Goal: Find specific page/section: Locate a particular part of the current website

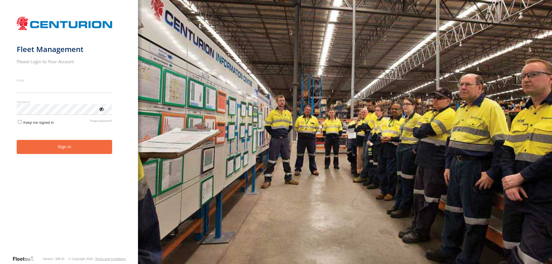
type input "**********"
click at [67, 152] on button "Sign in" at bounding box center [65, 147] width 96 height 14
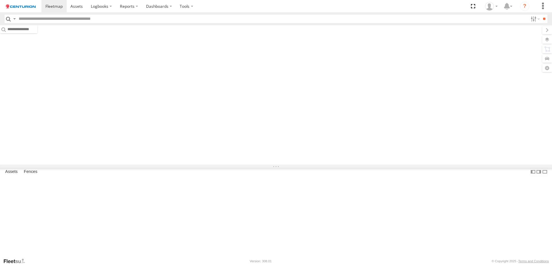
click at [344, 18] on input "text" at bounding box center [271, 19] width 511 height 8
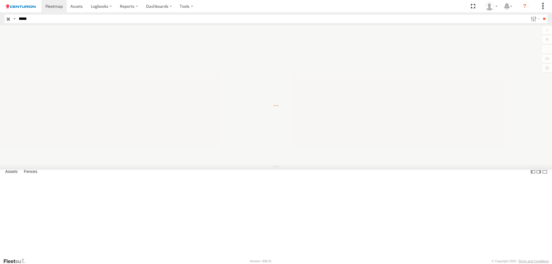
type input "*****"
click at [540, 15] on input "**" at bounding box center [543, 19] width 7 height 8
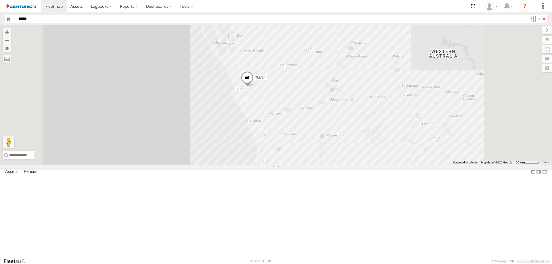
click at [253, 87] on span at bounding box center [247, 79] width 13 height 16
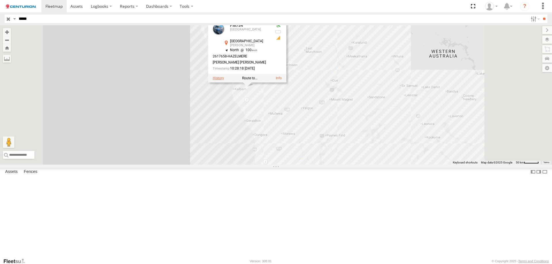
click at [224, 80] on label at bounding box center [218, 78] width 11 height 4
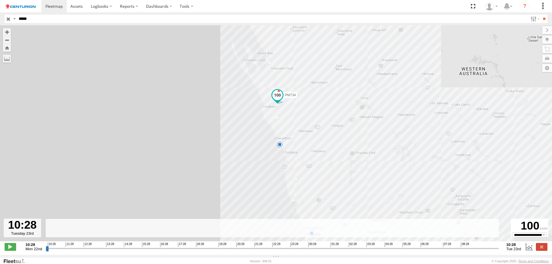
drag, startPoint x: 47, startPoint y: 252, endPoint x: 499, endPoint y: 252, distance: 451.4
click at [498, 251] on input "range" at bounding box center [272, 248] width 453 height 5
drag, startPoint x: 498, startPoint y: 252, endPoint x: 494, endPoint y: 250, distance: 4.5
click at [494, 250] on div "10:28 Mon 22nd Created with Highcharts 6.0.7 Highcharts.com 10:28 11:28 12:28 1…" at bounding box center [276, 246] width 542 height 9
click at [317, 24] on header "Search Query Asset ID Asset Label Registration Manufacturer Model VIN Job ID" at bounding box center [276, 18] width 552 height 13
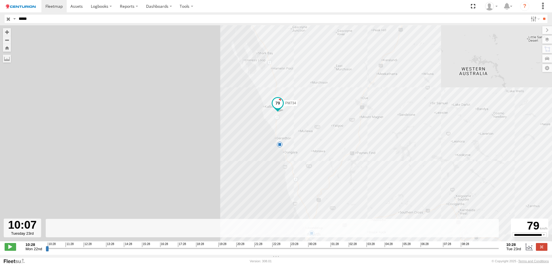
type input "**********"
drag, startPoint x: 496, startPoint y: 251, endPoint x: 524, endPoint y: 249, distance: 27.7
click at [498, 249] on input "range" at bounding box center [272, 248] width 453 height 5
click at [540, 250] on label at bounding box center [541, 246] width 11 height 7
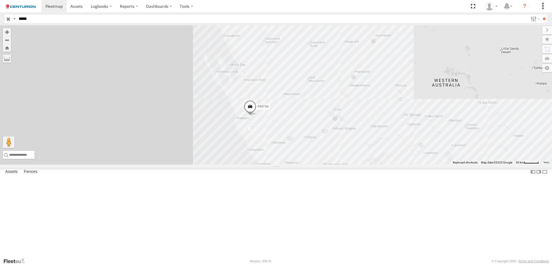
drag, startPoint x: 274, startPoint y: 88, endPoint x: 282, endPoint y: 138, distance: 49.8
click at [275, 149] on div "PM734" at bounding box center [276, 94] width 552 height 139
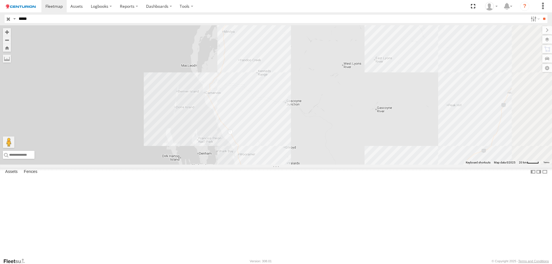
drag, startPoint x: 349, startPoint y: 154, endPoint x: 336, endPoint y: 129, distance: 28.0
click at [336, 129] on div "PM734" at bounding box center [276, 94] width 552 height 139
click at [487, 133] on div at bounding box center [276, 94] width 552 height 139
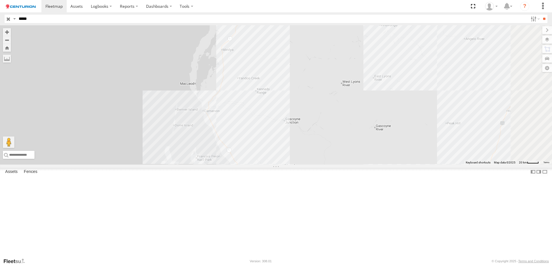
drag, startPoint x: 420, startPoint y: 128, endPoint x: 418, endPoint y: 174, distance: 45.2
click at [418, 165] on div at bounding box center [276, 94] width 552 height 139
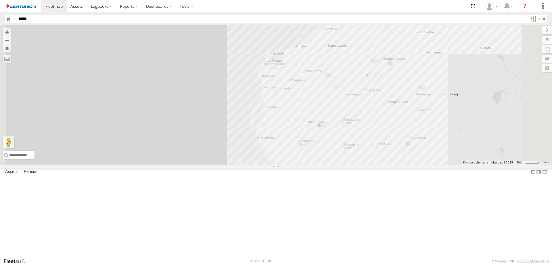
drag, startPoint x: 409, startPoint y: 99, endPoint x: 393, endPoint y: 136, distance: 40.4
click at [393, 136] on div at bounding box center [276, 94] width 552 height 139
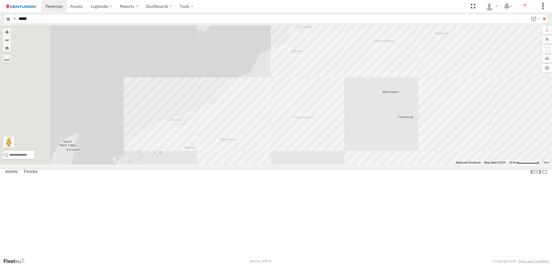
drag, startPoint x: 382, startPoint y: 167, endPoint x: 403, endPoint y: 121, distance: 50.8
click at [403, 124] on div at bounding box center [276, 94] width 552 height 139
